Goal: Navigation & Orientation: Go to known website

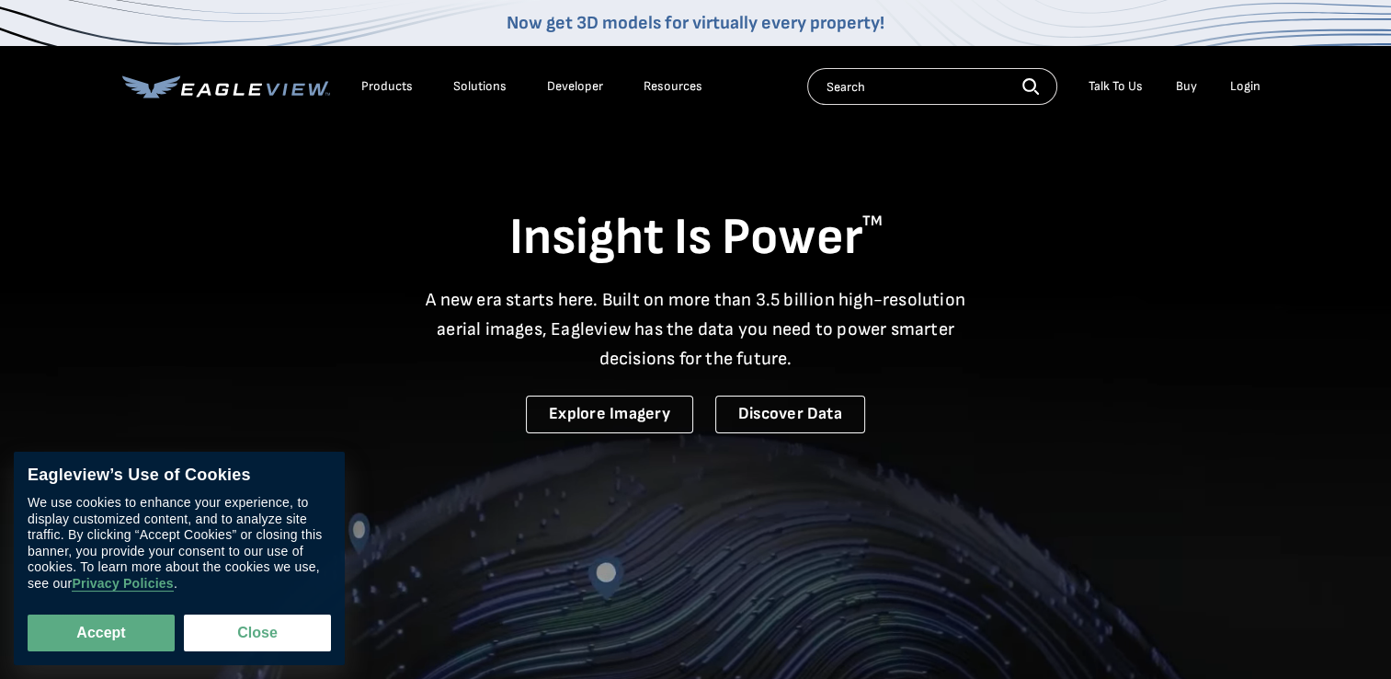
click at [1243, 87] on div "Login" at bounding box center [1245, 86] width 30 height 17
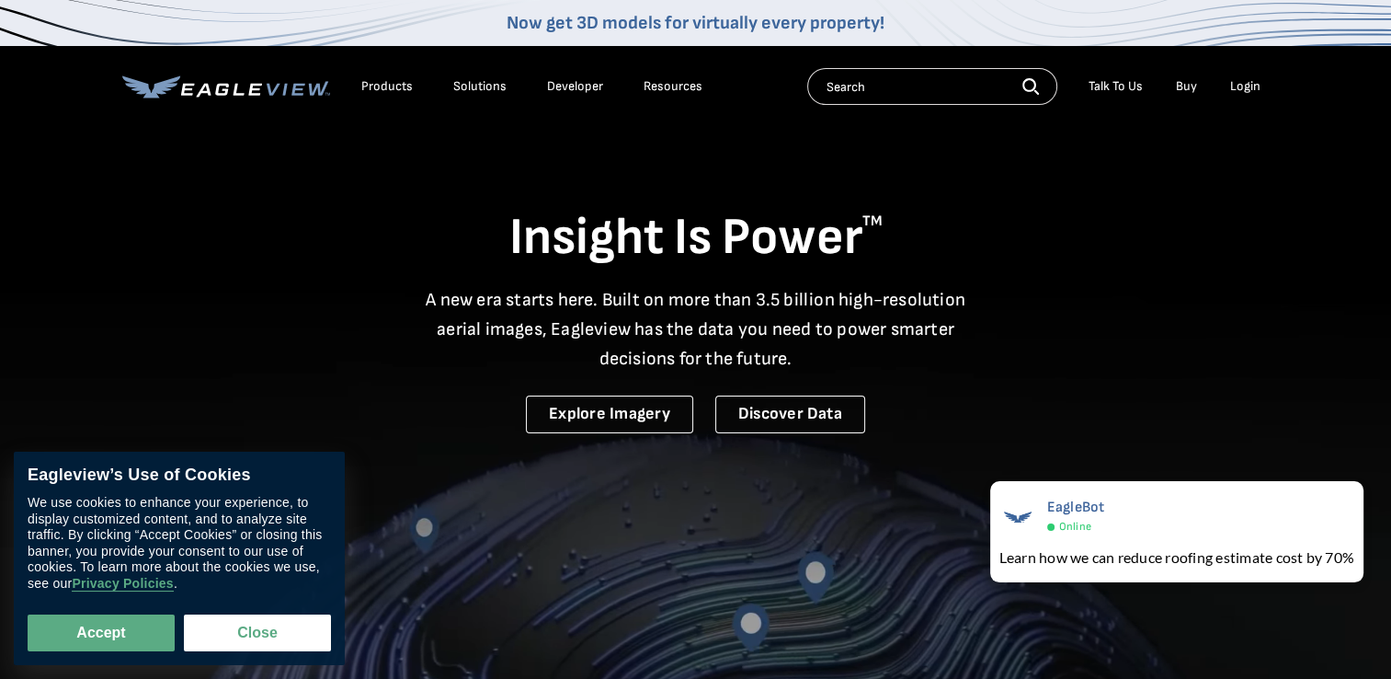
click at [1243, 87] on div "Login" at bounding box center [1245, 86] width 30 height 17
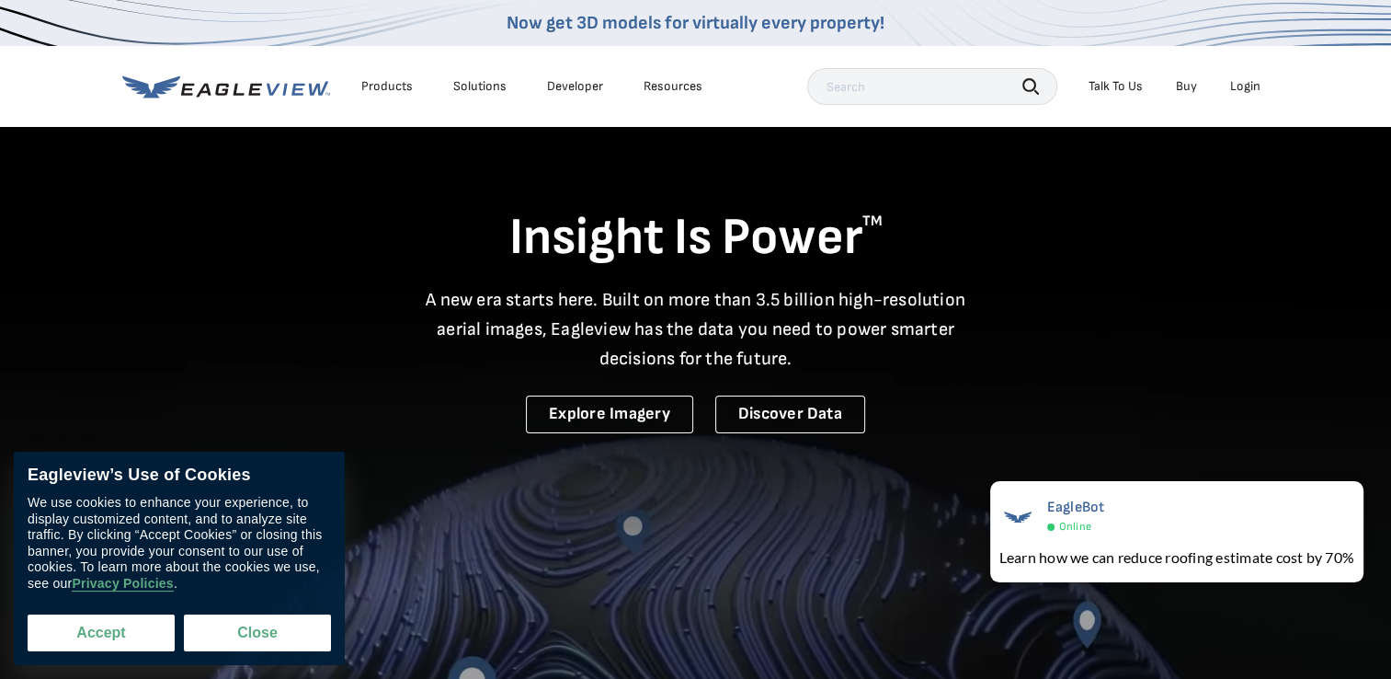
click at [88, 633] on button "Accept" at bounding box center [101, 632] width 147 height 37
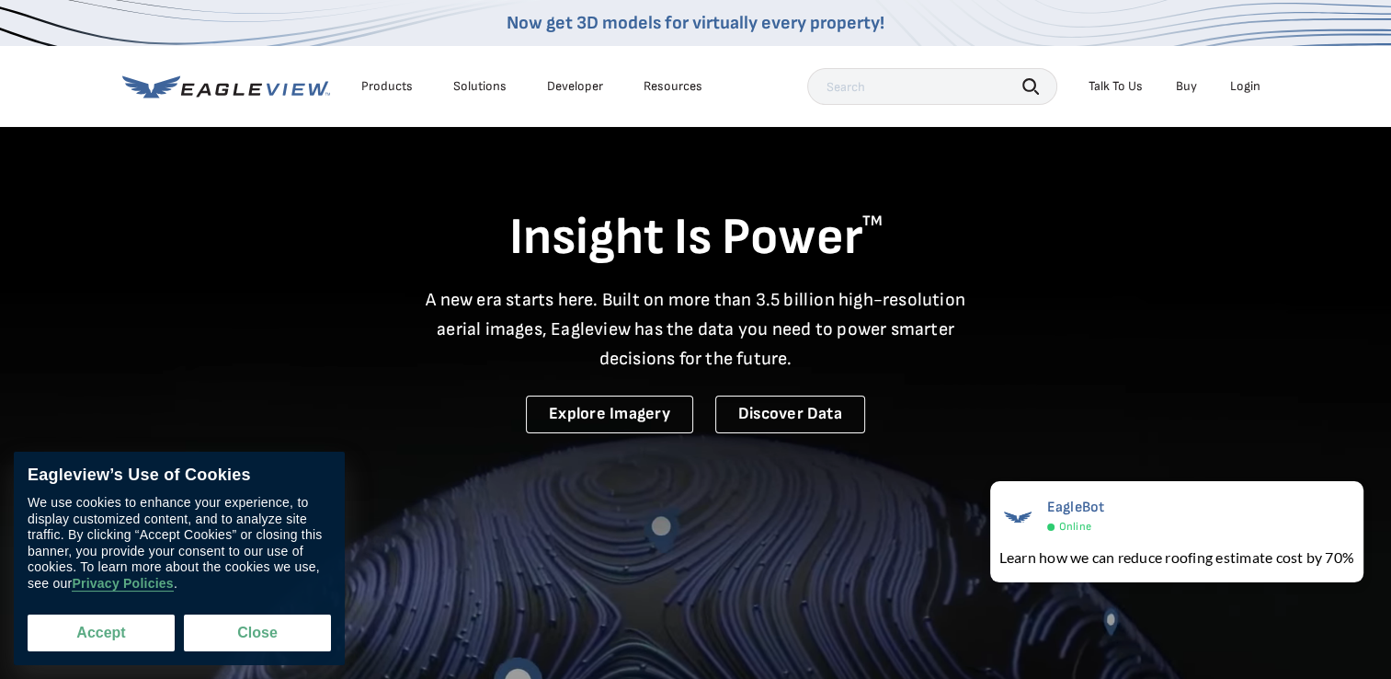
checkbox input "true"
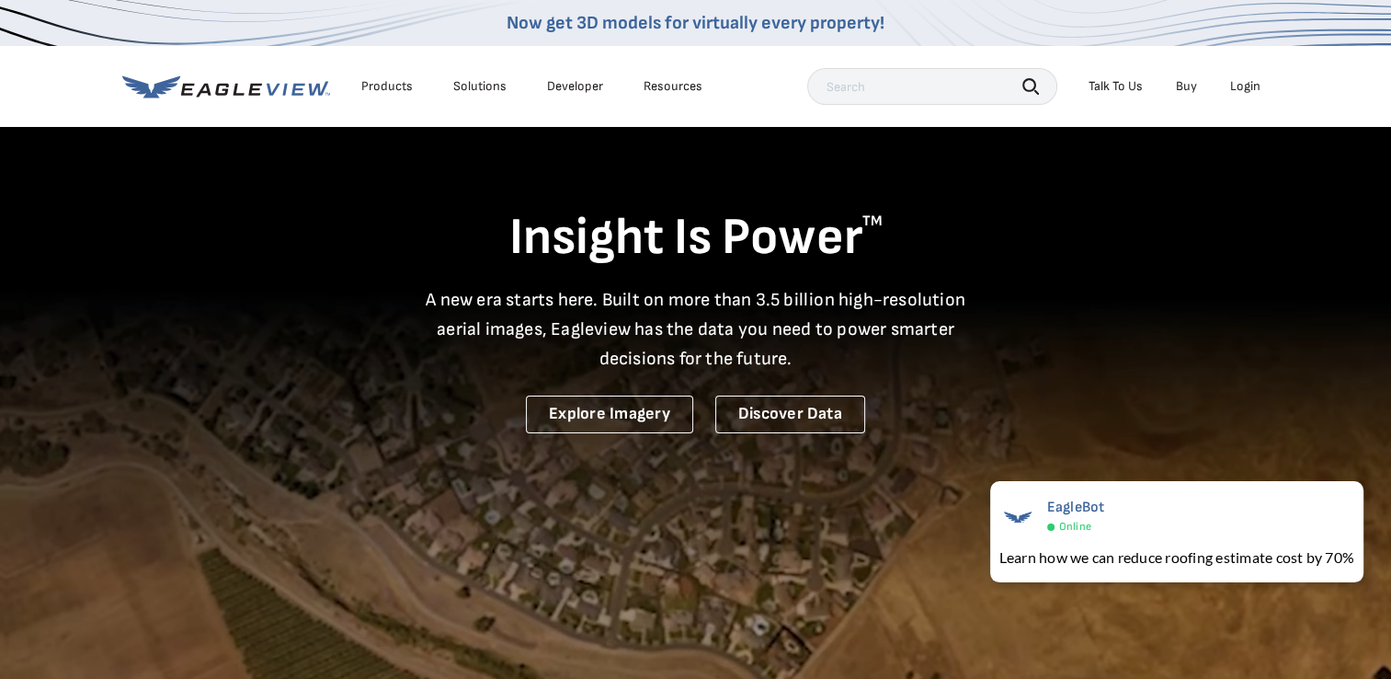
click at [1244, 87] on div "Login" at bounding box center [1245, 86] width 30 height 17
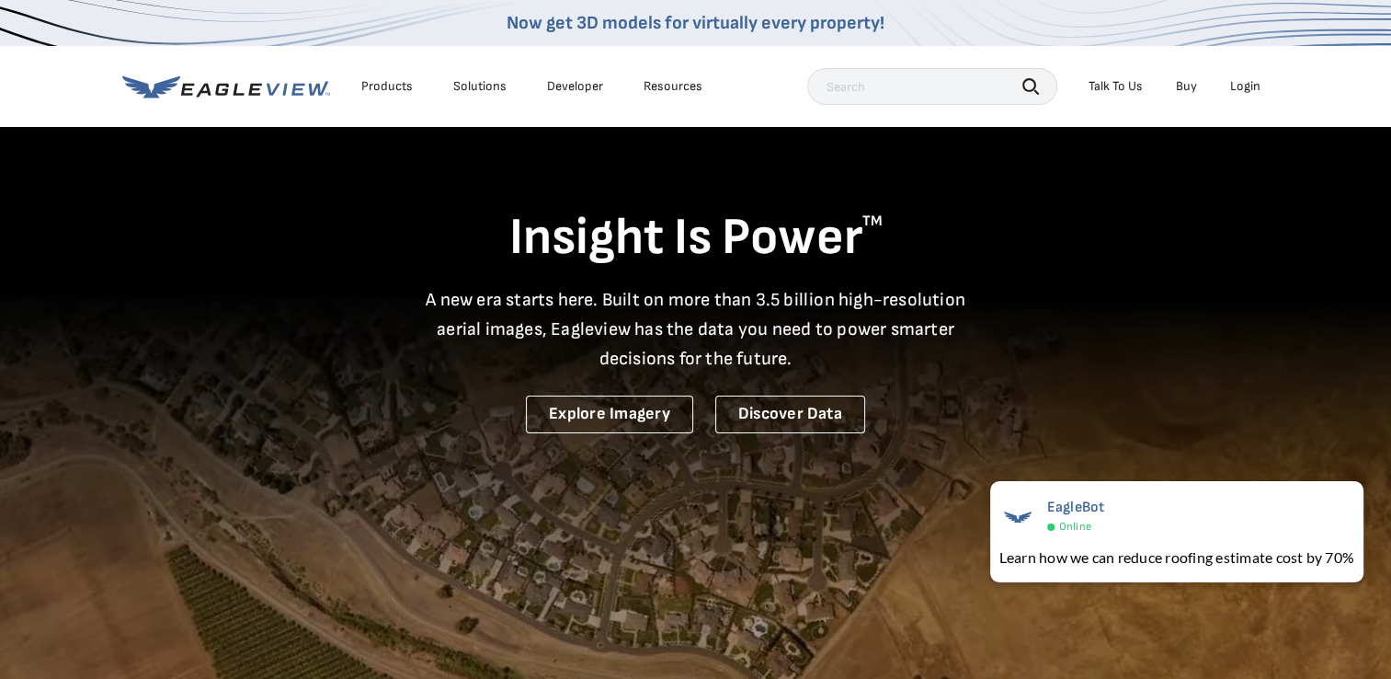
click at [1240, 86] on div "Login" at bounding box center [1245, 86] width 30 height 17
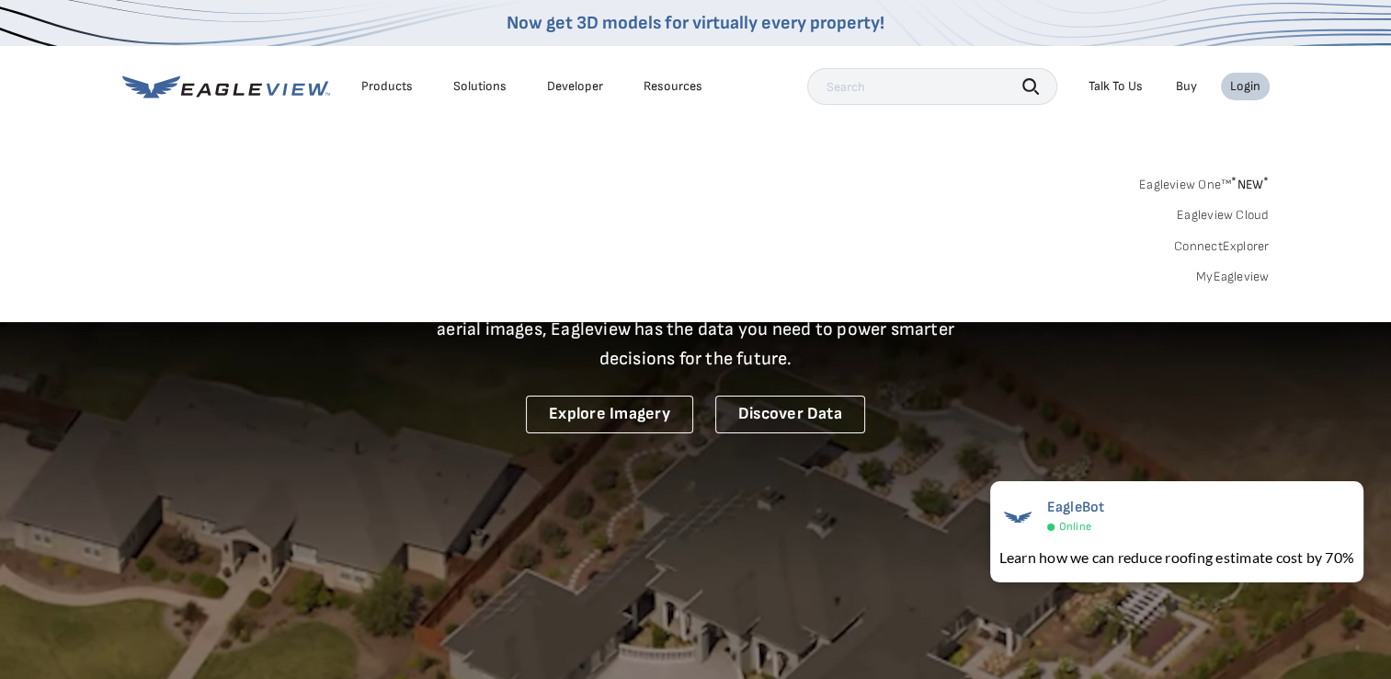
click at [1250, 90] on div "Login" at bounding box center [1245, 86] width 30 height 17
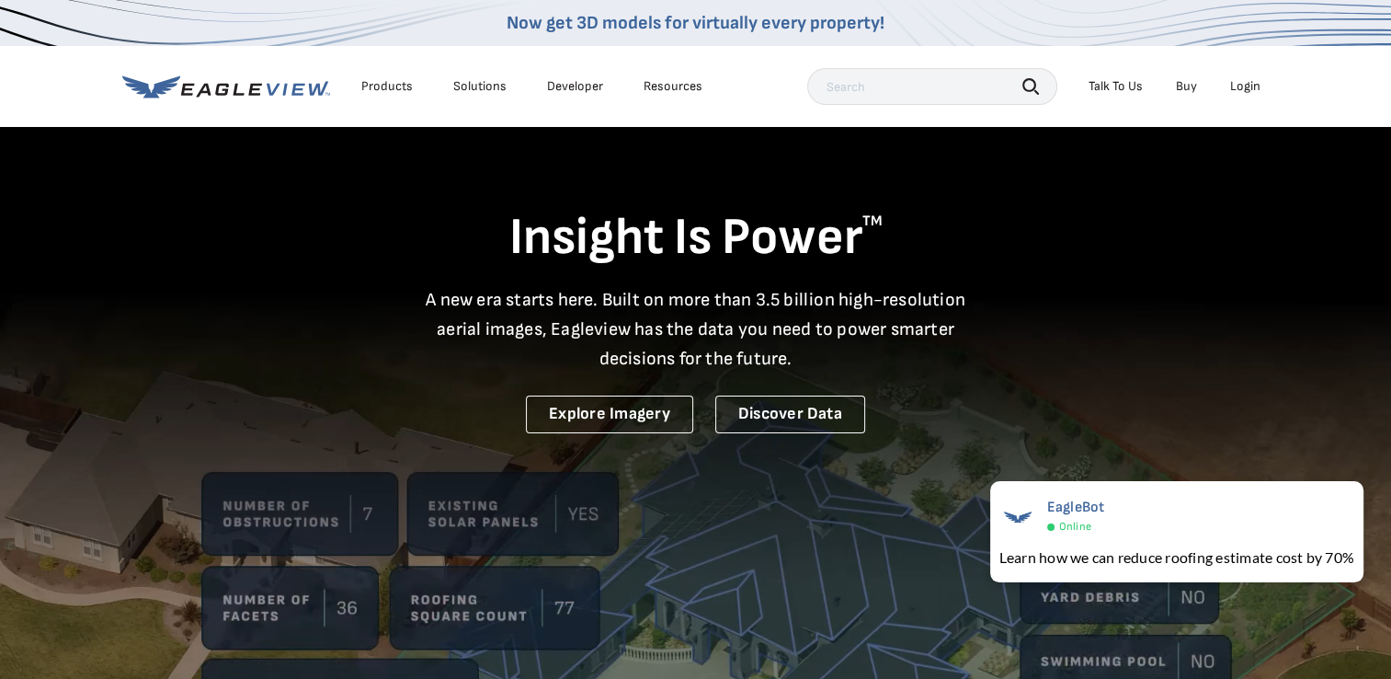
click at [1250, 90] on div "Login" at bounding box center [1245, 86] width 30 height 17
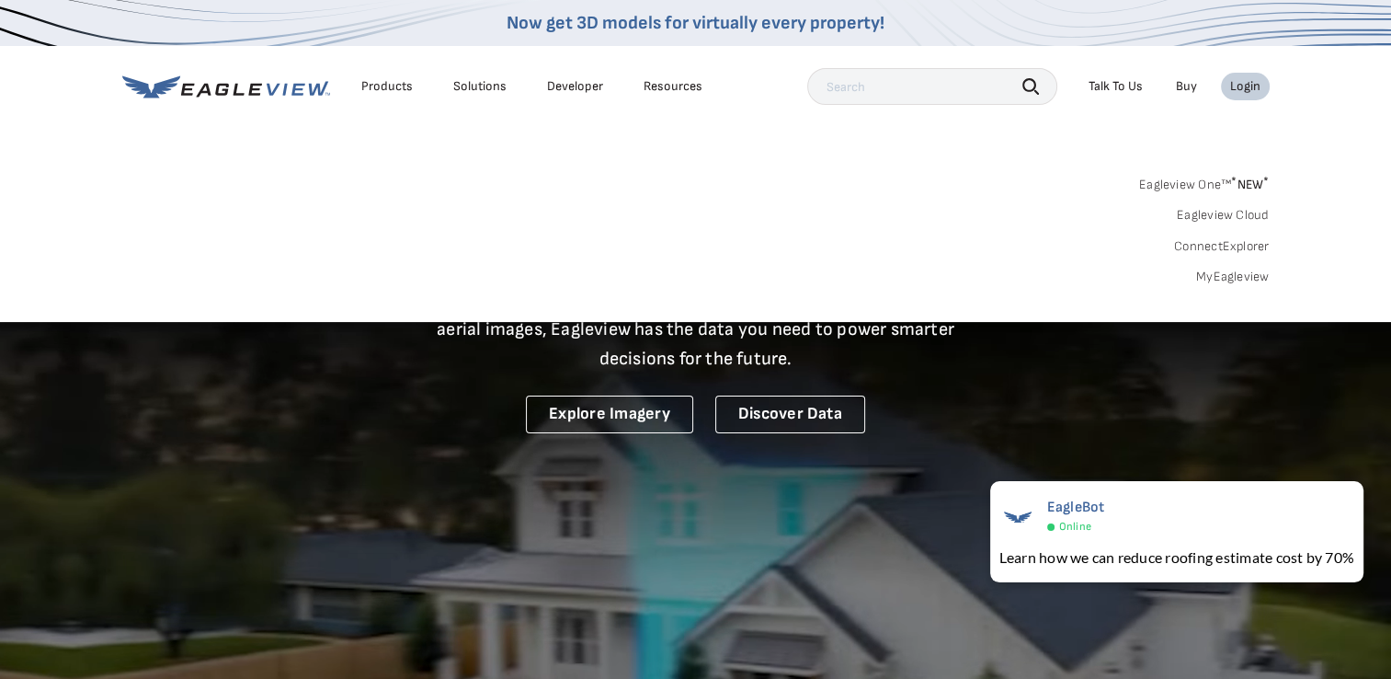
click at [1225, 274] on link "MyEagleview" at bounding box center [1233, 277] width 74 height 17
